Goal: Complete application form

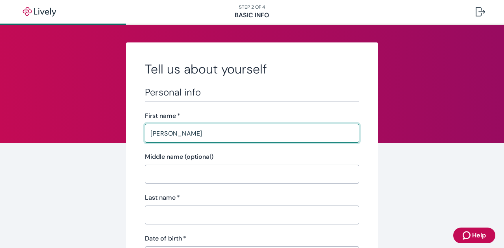
type input "[PERSON_NAME]"
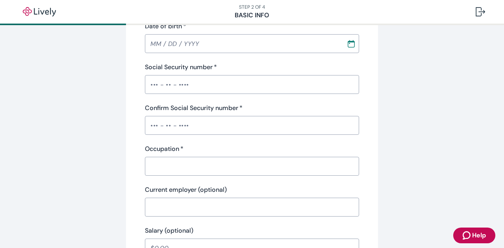
scroll to position [218, 0]
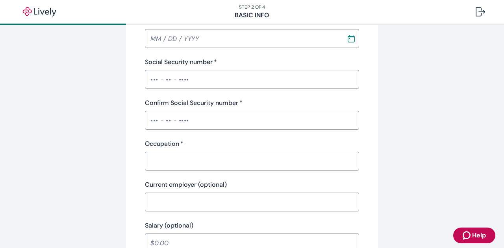
type input "Glovan IV"
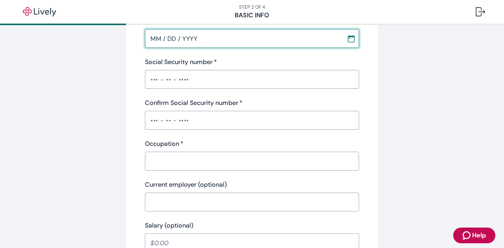
click at [154, 42] on input "MM / DD / YYYY" at bounding box center [243, 39] width 196 height 16
click at [162, 39] on input "10 / DD / YYYY" at bounding box center [243, 39] width 196 height 16
type input "[DATE]"
click at [147, 83] on input "Social Security number   *" at bounding box center [252, 80] width 214 height 16
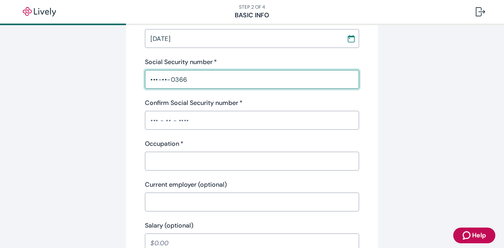
type input "•••-••-0366"
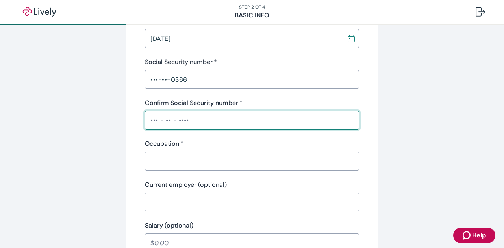
click at [152, 122] on input "Confirm Social Security number   *" at bounding box center [252, 121] width 214 height 16
type input "•••-••-0366"
click at [177, 160] on input "Occupation   *" at bounding box center [252, 161] width 214 height 16
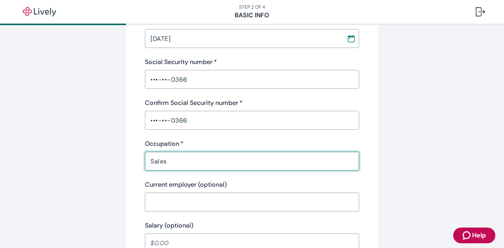
type input "Sales"
click at [212, 204] on input "Current employer (optional)" at bounding box center [252, 202] width 214 height 16
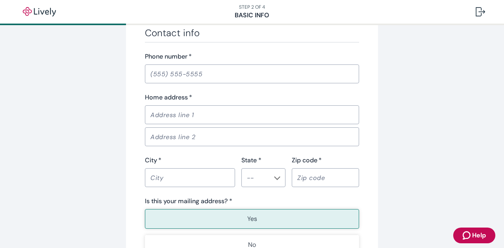
scroll to position [465, 0]
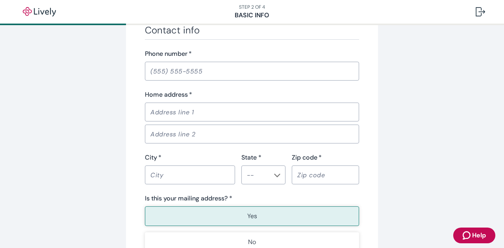
click at [201, 78] on input "Phone number   *" at bounding box center [252, 71] width 214 height 16
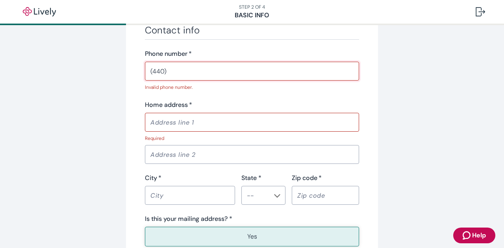
drag, startPoint x: 201, startPoint y: 78, endPoint x: 192, endPoint y: 72, distance: 11.5
click at [192, 72] on input "(440)" at bounding box center [252, 71] width 214 height 16
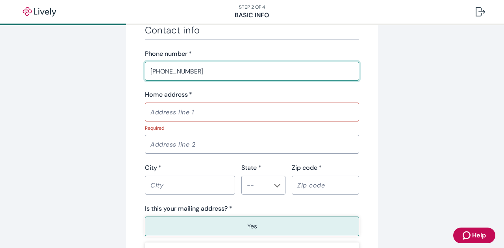
type input "[PHONE_NUMBER]"
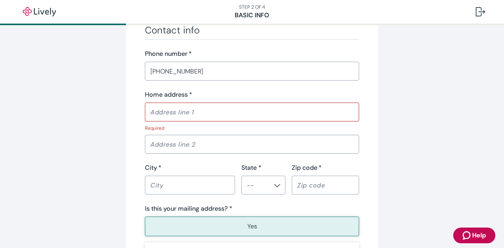
click at [217, 122] on div "Home address   * ​ Required" at bounding box center [252, 111] width 214 height 42
click at [218, 117] on input "Home address   *" at bounding box center [252, 112] width 214 height 16
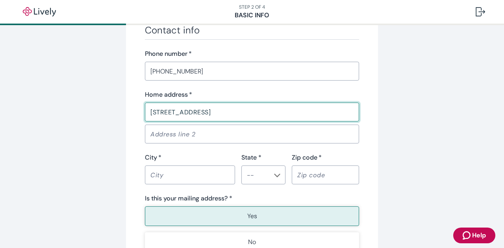
type input "[STREET_ADDRESS]"
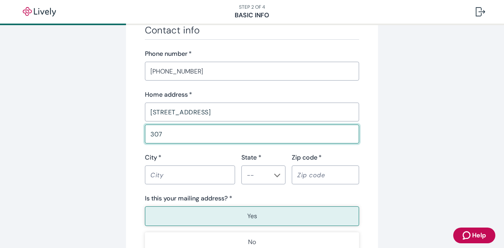
type input "307"
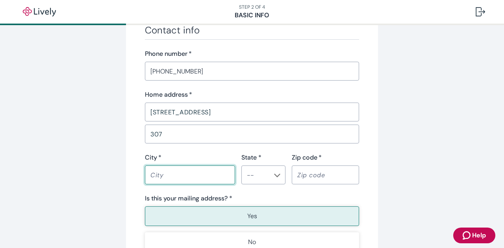
click at [207, 167] on input "City   *" at bounding box center [190, 175] width 90 height 16
type input "[GEOGRAPHIC_DATA]"
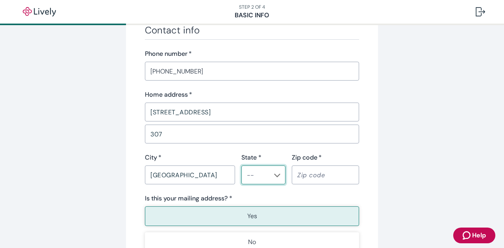
type input "V"
type input "CO"
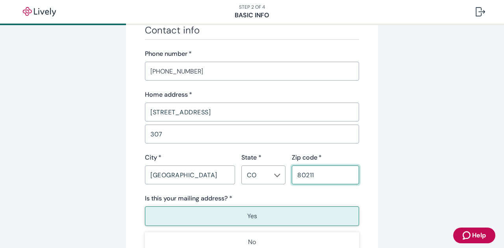
scroll to position [565, 0]
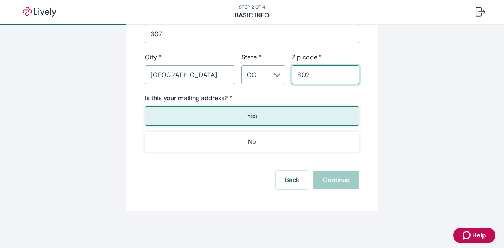
type input "80211"
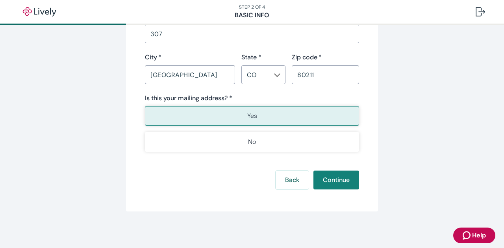
click at [304, 113] on button "Yes" at bounding box center [252, 116] width 214 height 20
click at [341, 175] on button "Continue" at bounding box center [336, 180] width 46 height 19
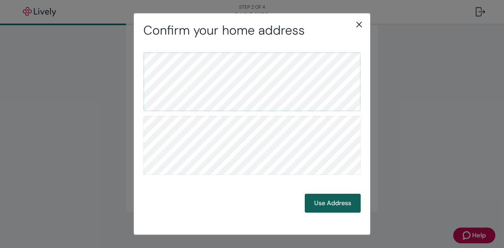
click at [332, 203] on button "Use Address" at bounding box center [333, 203] width 56 height 19
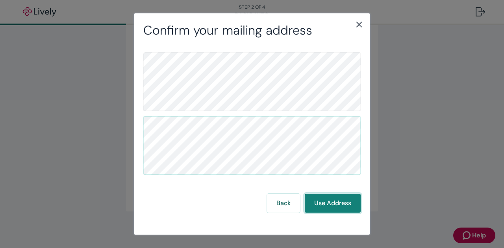
click at [336, 207] on button "Use Address" at bounding box center [333, 203] width 56 height 19
click at [341, 207] on button "Use Address" at bounding box center [333, 203] width 56 height 19
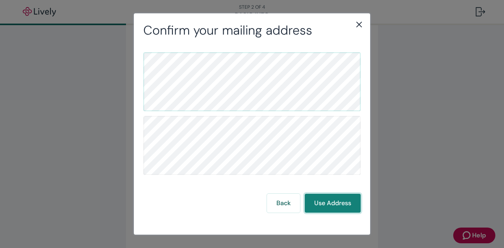
click at [341, 207] on button "Use Address" at bounding box center [333, 203] width 56 height 19
click at [335, 208] on button "Use Address" at bounding box center [333, 203] width 56 height 19
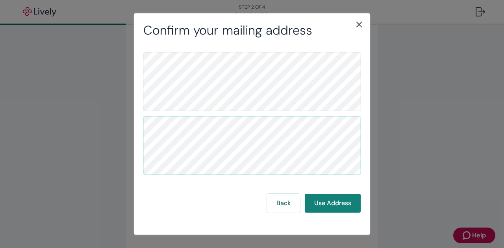
click at [356, 24] on icon "close" at bounding box center [358, 24] width 9 height 9
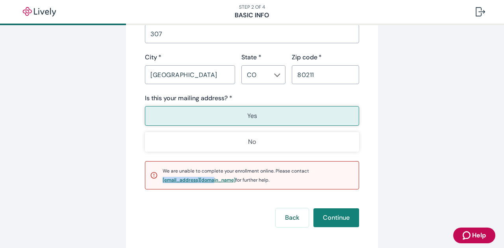
drag, startPoint x: 157, startPoint y: 179, endPoint x: 212, endPoint y: 180, distance: 54.7
click at [212, 180] on div "We are unable to complete your enrollment online. Please contact [EMAIL_ADDRESS…" at bounding box center [252, 175] width 214 height 28
copy div "[EMAIL_ADDRESS][DOMAIN_NAME]"
